Goal: Book appointment/travel/reservation

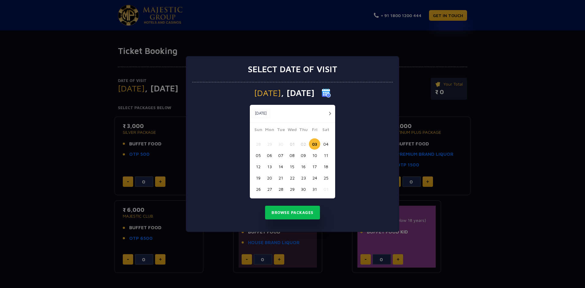
click at [303, 178] on button "23" at bounding box center [303, 177] width 11 height 11
click at [301, 213] on button "Browse Packages" at bounding box center [292, 213] width 55 height 14
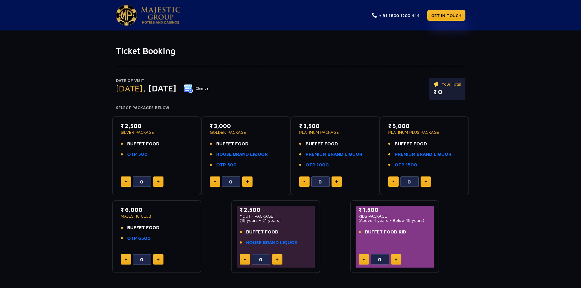
click at [160, 183] on button at bounding box center [158, 182] width 10 height 10
type input "2"
click at [397, 259] on img at bounding box center [396, 259] width 3 height 3
type input "1"
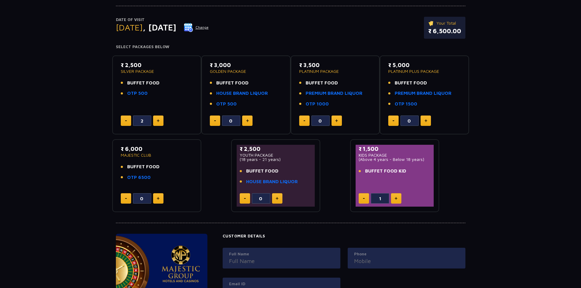
scroll to position [213, 0]
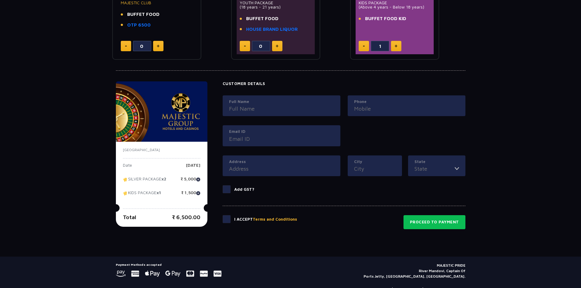
click at [226, 219] on span at bounding box center [227, 219] width 8 height 8
click at [0, 0] on input "checkbox" at bounding box center [0, 0] width 0 height 0
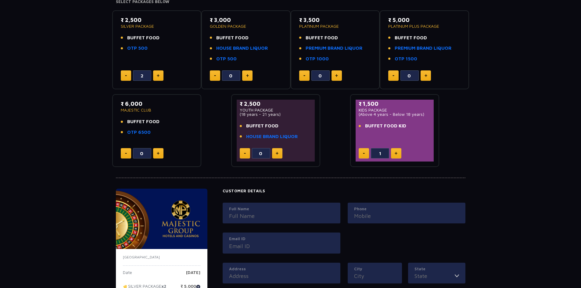
scroll to position [0, 0]
